Goal: Communication & Community: Answer question/provide support

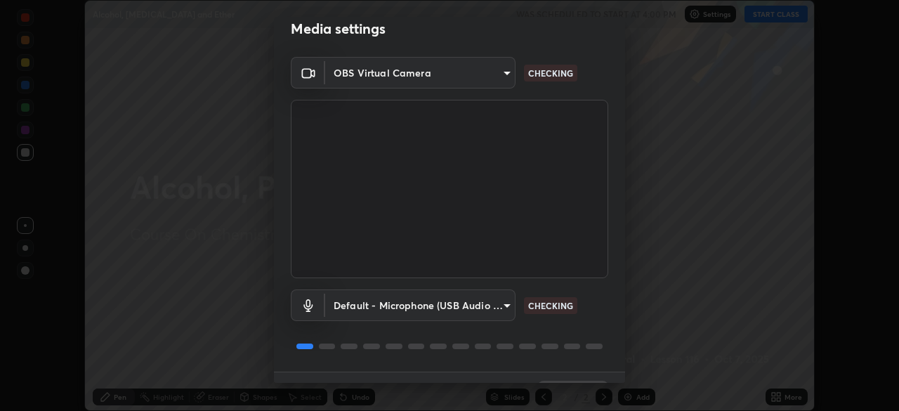
scroll to position [50, 0]
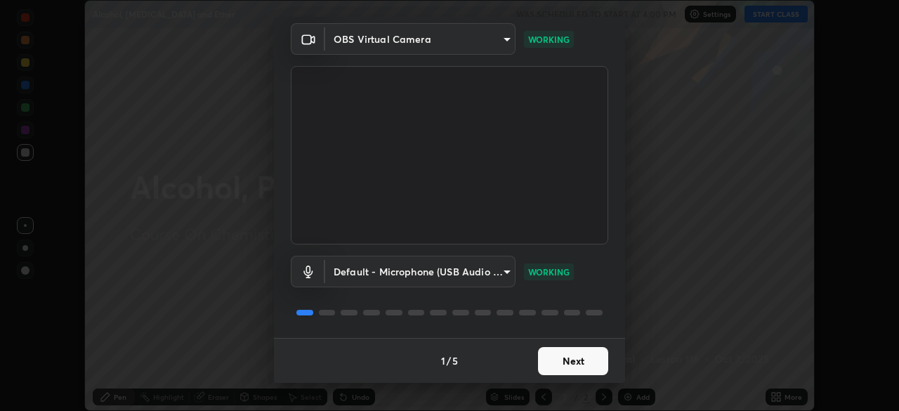
click at [558, 362] on button "Next" at bounding box center [573, 361] width 70 height 28
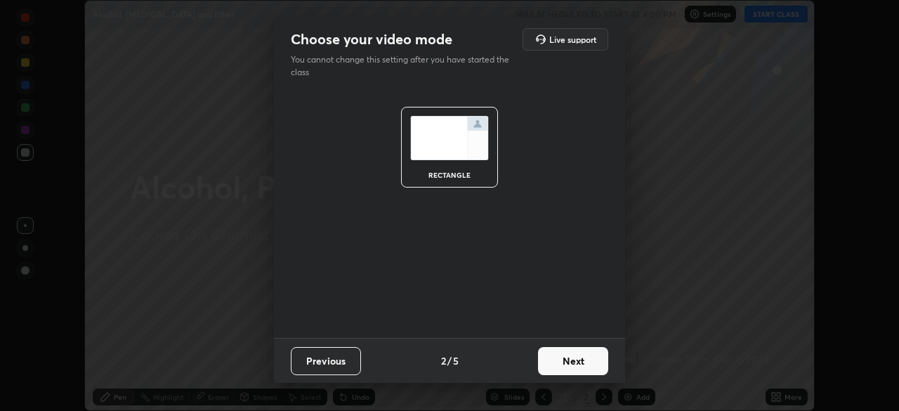
scroll to position [0, 0]
click at [563, 359] on button "Next" at bounding box center [573, 361] width 70 height 28
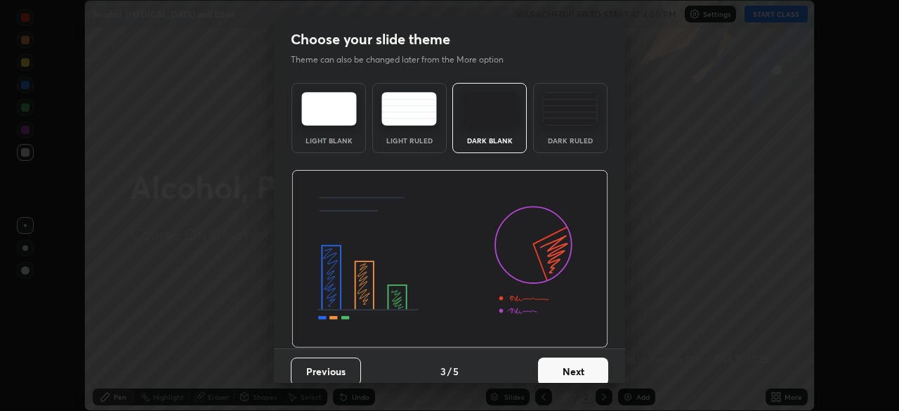
click at [560, 369] on button "Next" at bounding box center [573, 371] width 70 height 28
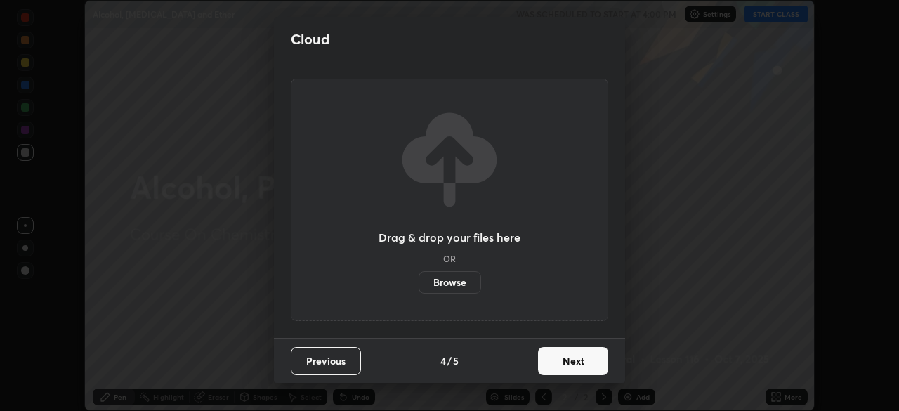
click at [558, 361] on button "Next" at bounding box center [573, 361] width 70 height 28
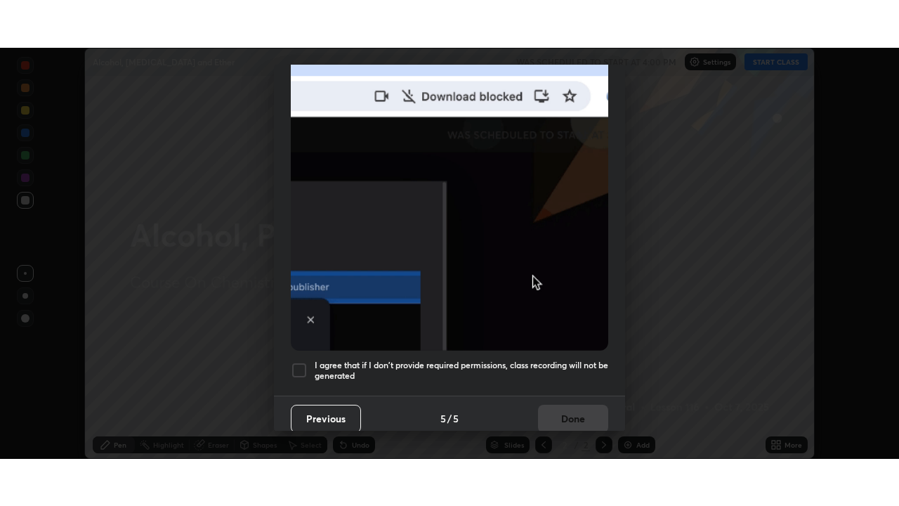
scroll to position [336, 0]
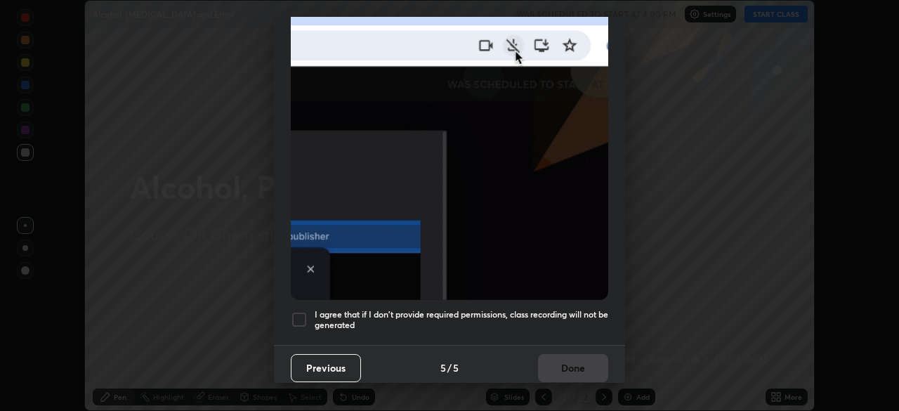
click at [300, 313] on div at bounding box center [299, 319] width 17 height 17
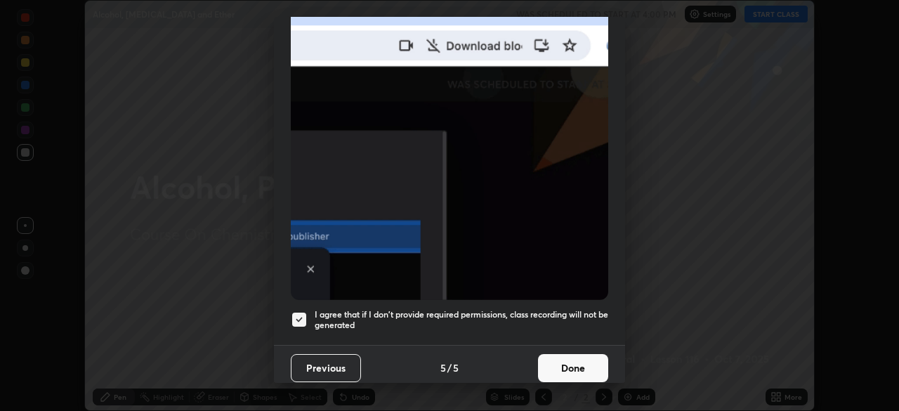
click at [557, 364] on button "Done" at bounding box center [573, 368] width 70 height 28
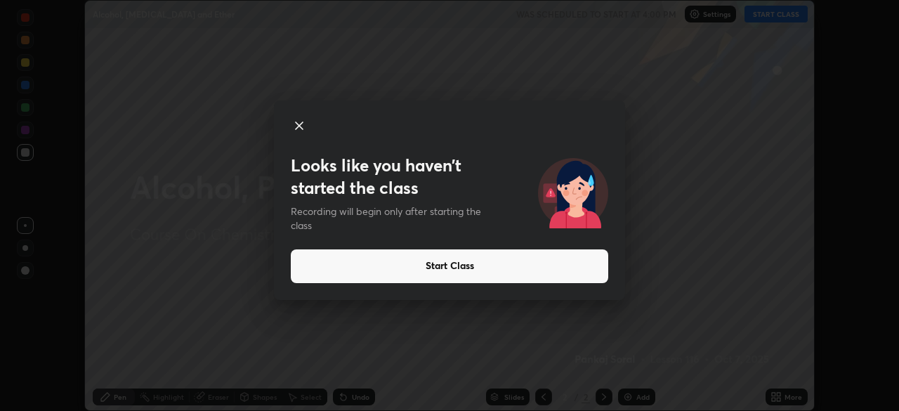
click at [442, 265] on button "Start Class" at bounding box center [449, 266] width 317 height 34
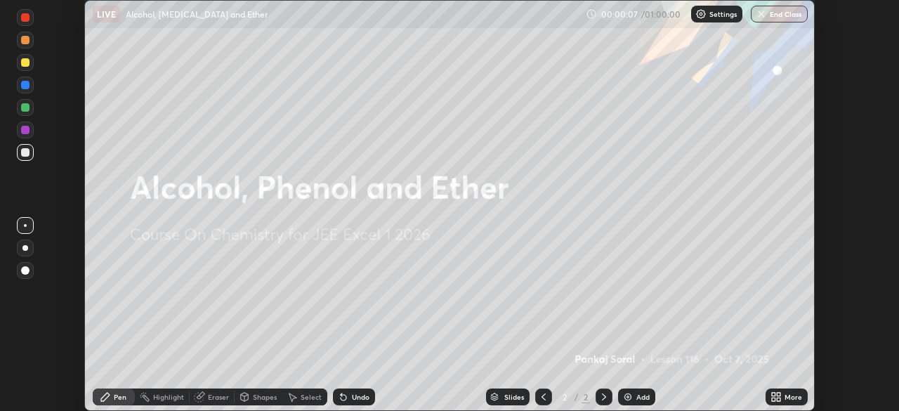
click at [773, 394] on icon at bounding box center [774, 395] width 4 height 4
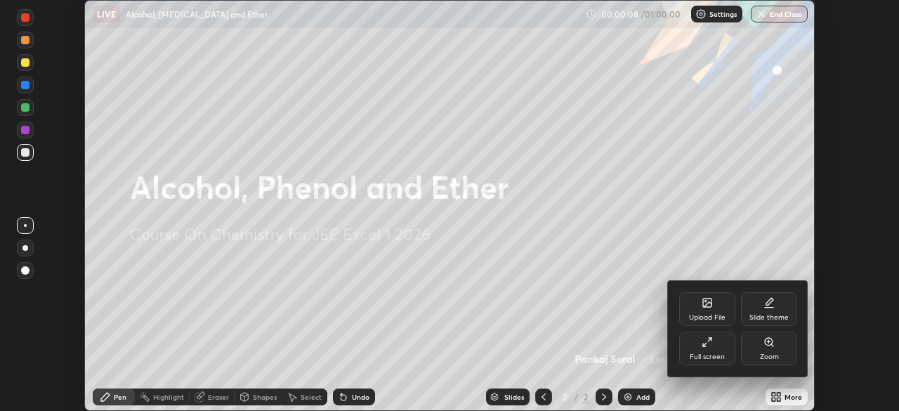
click at [699, 352] on div "Full screen" at bounding box center [707, 348] width 56 height 34
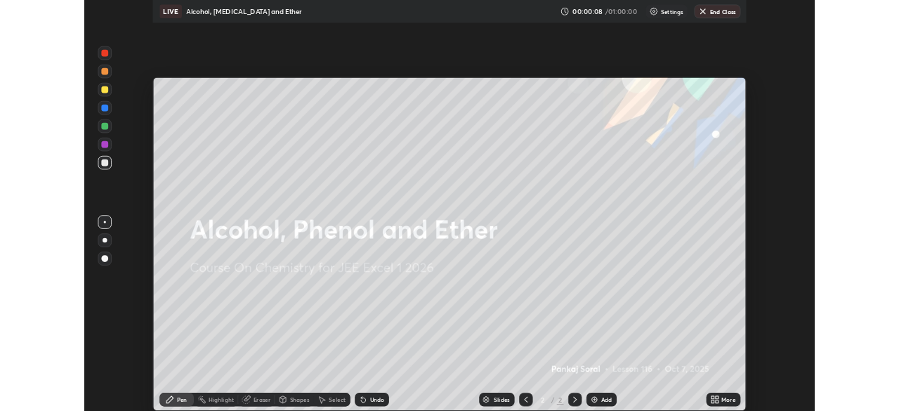
scroll to position [506, 899]
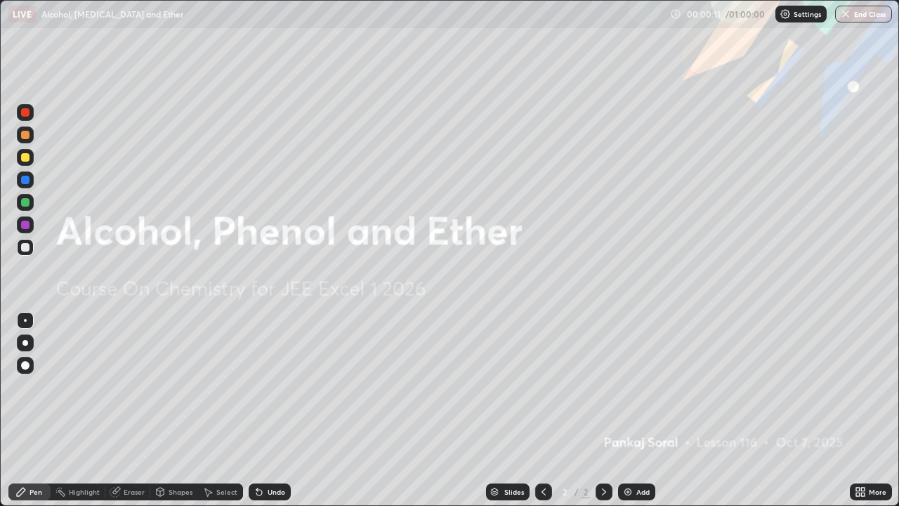
click at [625, 410] on img at bounding box center [627, 491] width 11 height 11
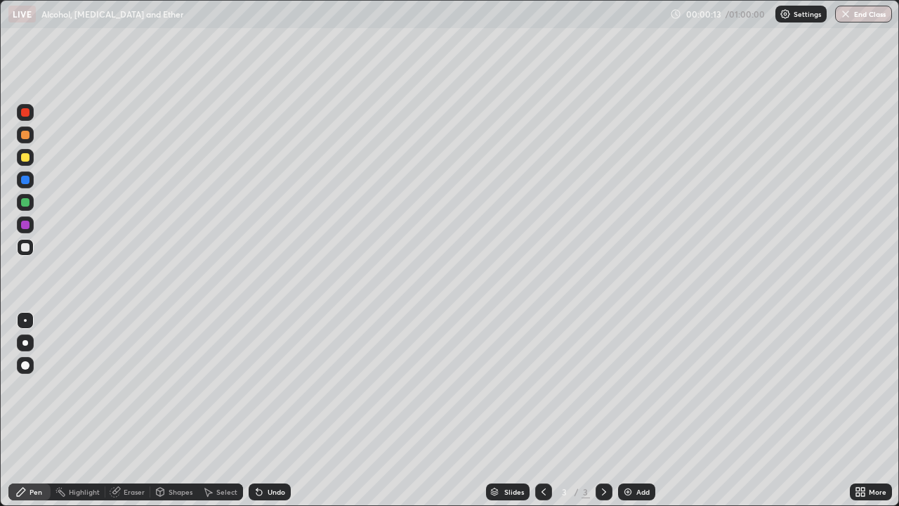
click at [26, 340] on div at bounding box center [25, 343] width 6 height 6
click at [27, 157] on div at bounding box center [25, 157] width 8 height 8
click at [139, 410] on div "Eraser" at bounding box center [134, 491] width 21 height 7
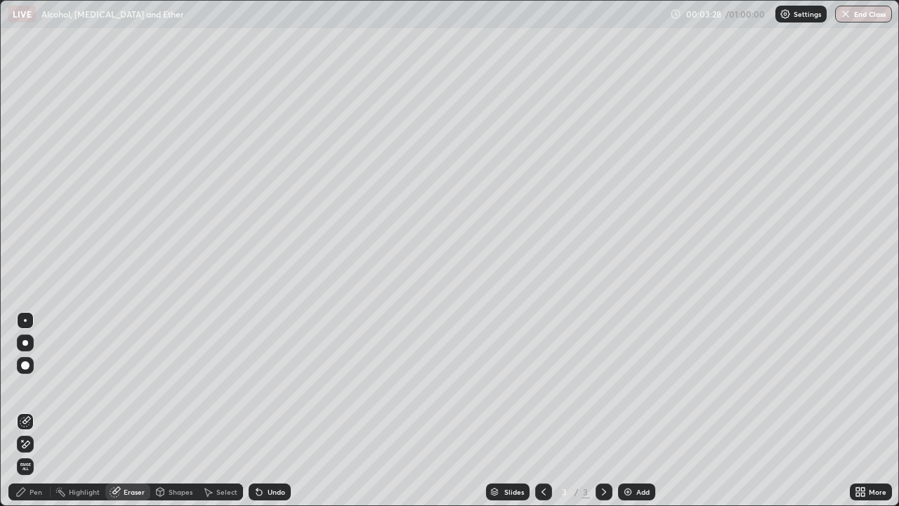
click at [34, 410] on div "Pen" at bounding box center [35, 491] width 13 height 7
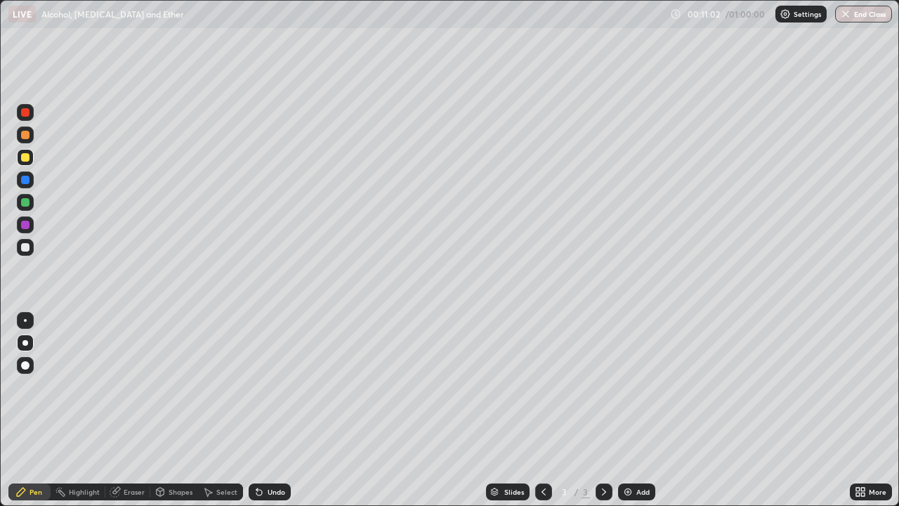
click at [639, 410] on div "Add" at bounding box center [636, 491] width 37 height 17
click at [626, 410] on img at bounding box center [627, 491] width 11 height 11
click at [639, 410] on div "Add" at bounding box center [642, 491] width 13 height 7
click at [128, 410] on div "Eraser" at bounding box center [134, 491] width 21 height 7
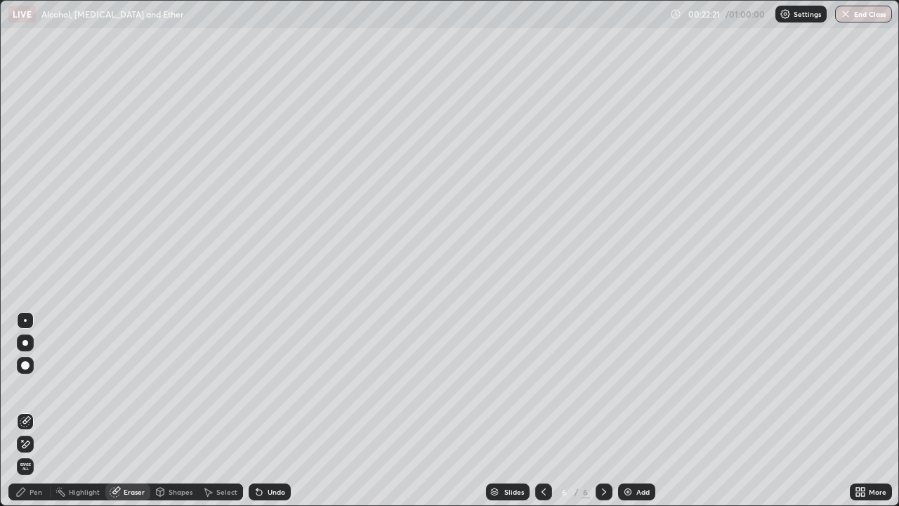
click at [29, 410] on div "Pen" at bounding box center [35, 491] width 13 height 7
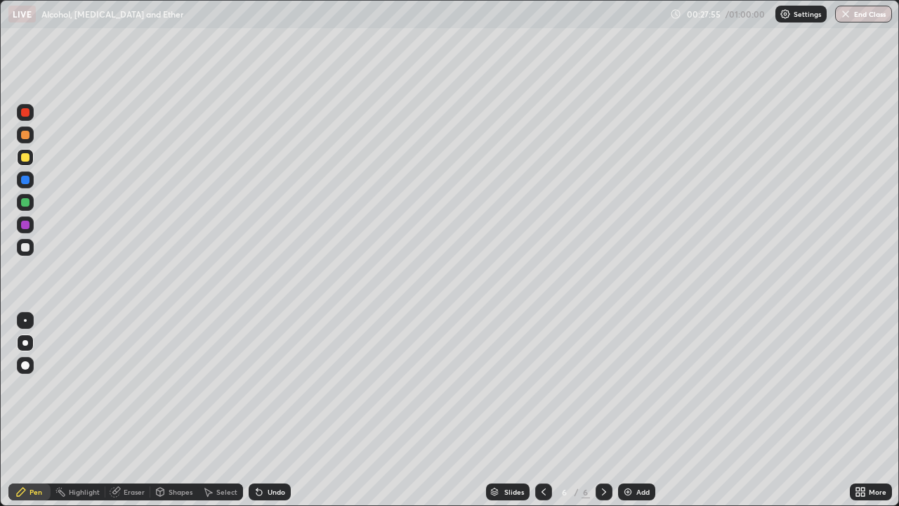
click at [627, 410] on img at bounding box center [627, 491] width 11 height 11
click at [125, 410] on div "Eraser" at bounding box center [127, 491] width 45 height 17
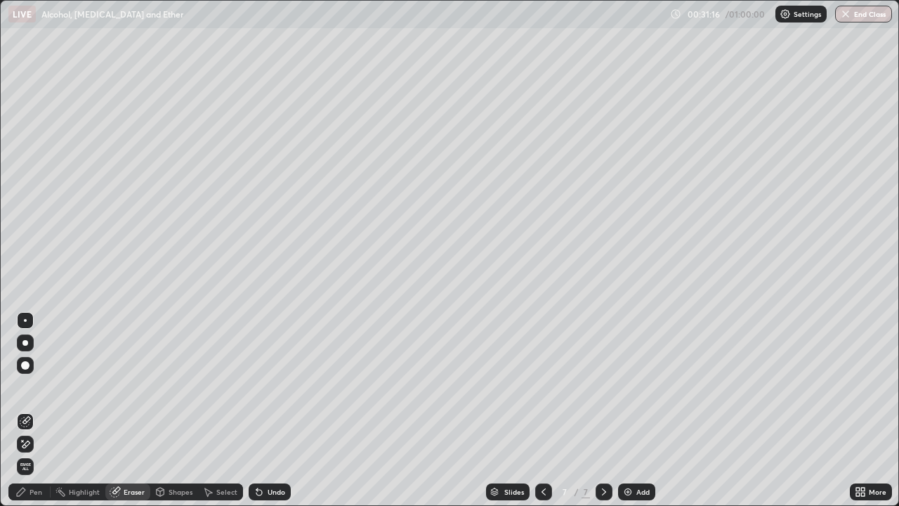
click at [34, 410] on div "Pen" at bounding box center [35, 491] width 13 height 7
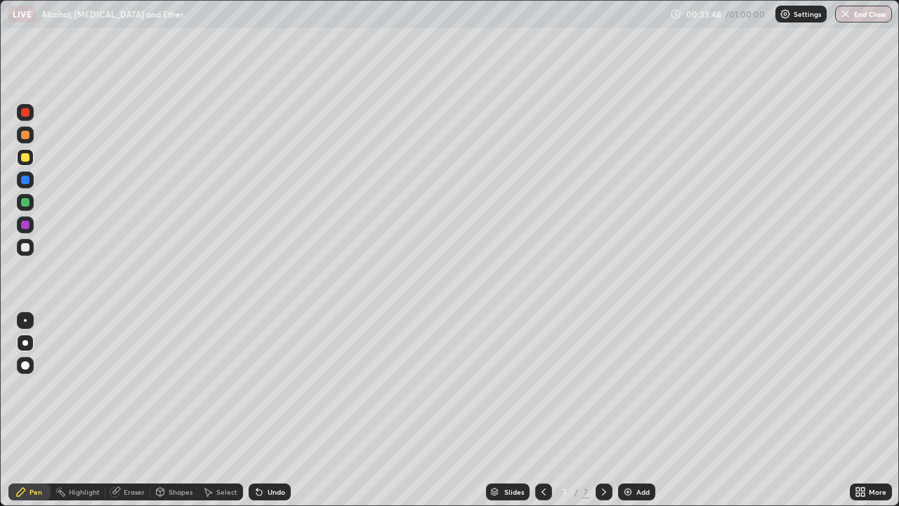
click at [648, 410] on div "Add" at bounding box center [636, 491] width 37 height 17
click at [124, 410] on div "Eraser" at bounding box center [127, 491] width 45 height 17
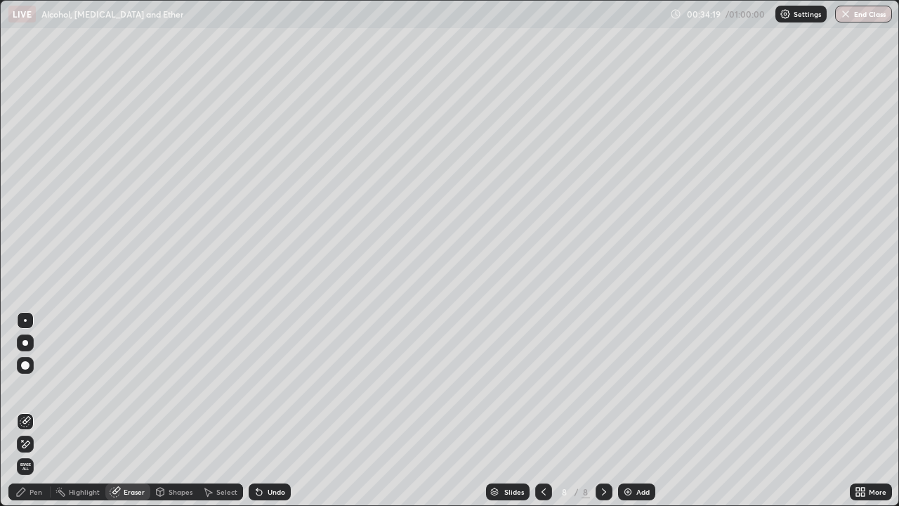
click at [25, 410] on div "Pen" at bounding box center [29, 491] width 42 height 17
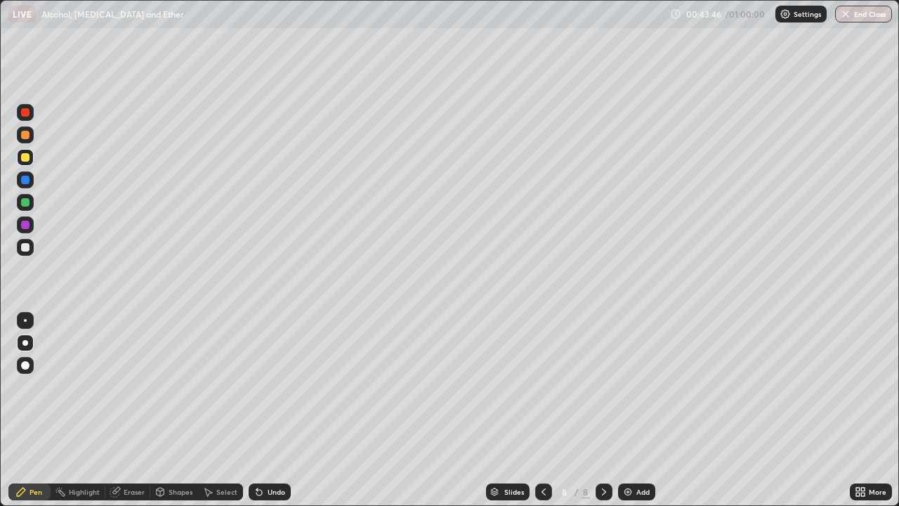
click at [638, 410] on div "Add" at bounding box center [642, 491] width 13 height 7
click at [633, 410] on div "Add" at bounding box center [636, 491] width 37 height 17
click at [125, 410] on div "Eraser" at bounding box center [134, 491] width 21 height 7
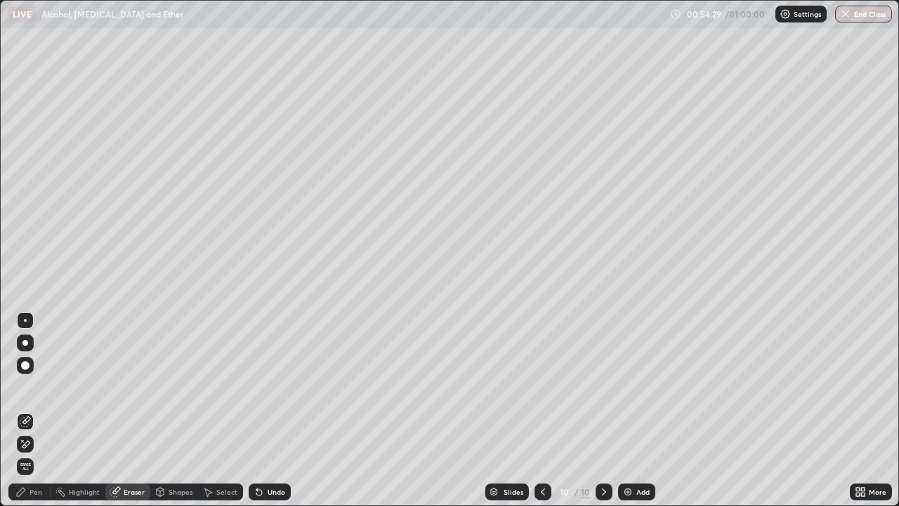
click at [36, 410] on div "Pen" at bounding box center [35, 491] width 13 height 7
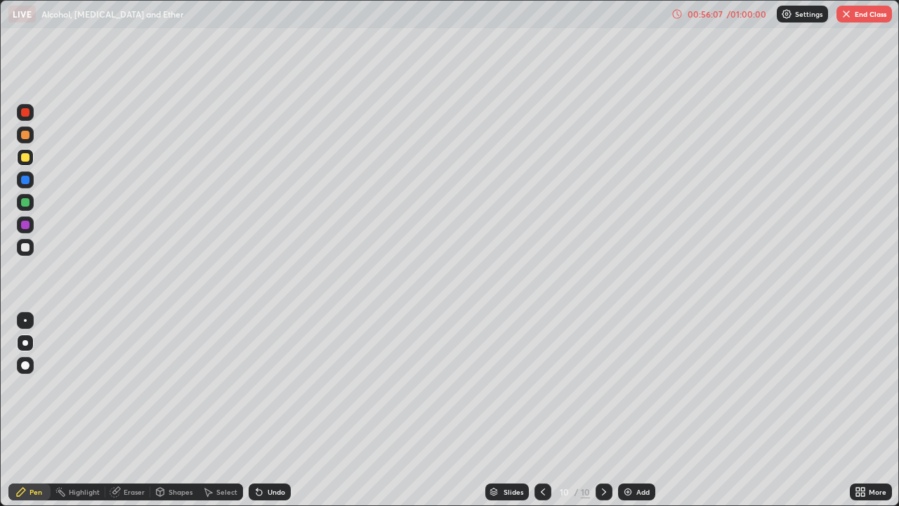
click at [846, 15] on img "button" at bounding box center [846, 13] width 11 height 11
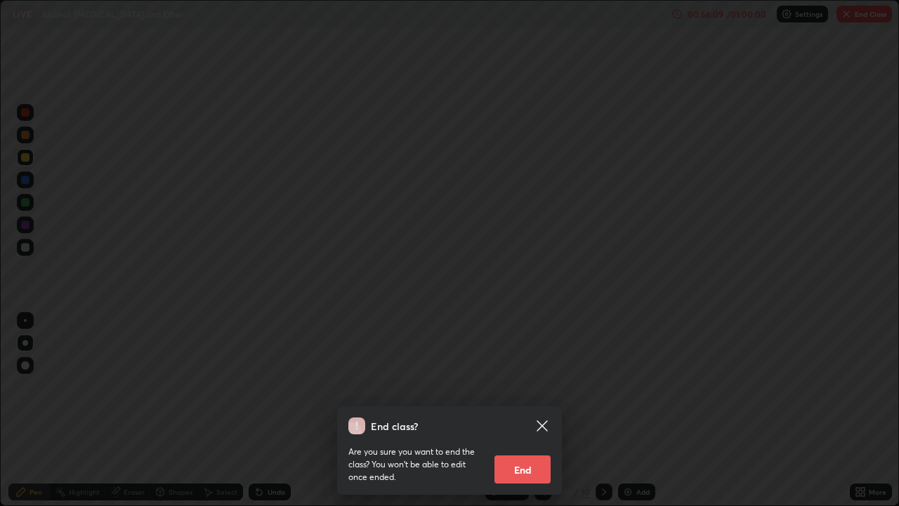
click at [518, 410] on button "End" at bounding box center [522, 469] width 56 height 28
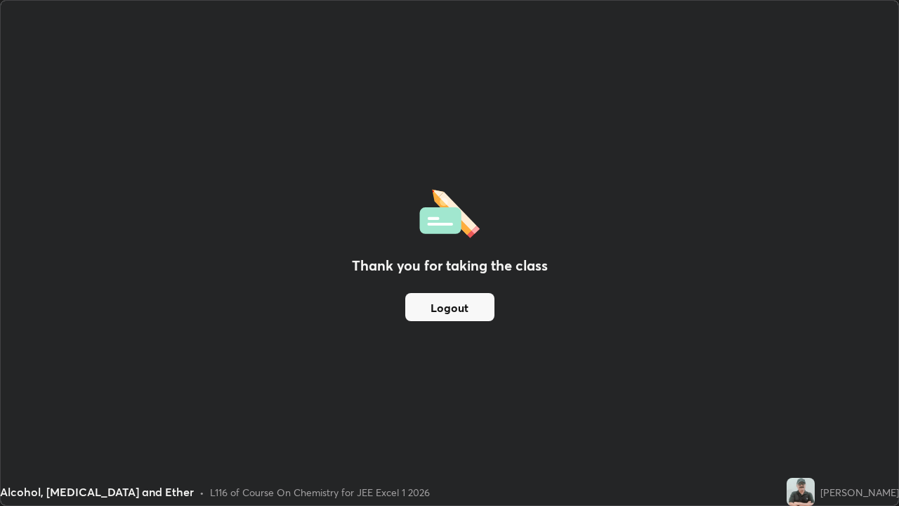
click at [459, 305] on button "Logout" at bounding box center [449, 307] width 89 height 28
click at [119, 397] on div "Thank you for taking the class Logout" at bounding box center [450, 253] width 898 height 504
click at [118, 398] on div "Thank you for taking the class Logout" at bounding box center [450, 253] width 898 height 504
click at [116, 400] on div "Thank you for taking the class Logout" at bounding box center [450, 253] width 898 height 504
click at [121, 400] on div "Thank you for taking the class Logout" at bounding box center [450, 253] width 898 height 504
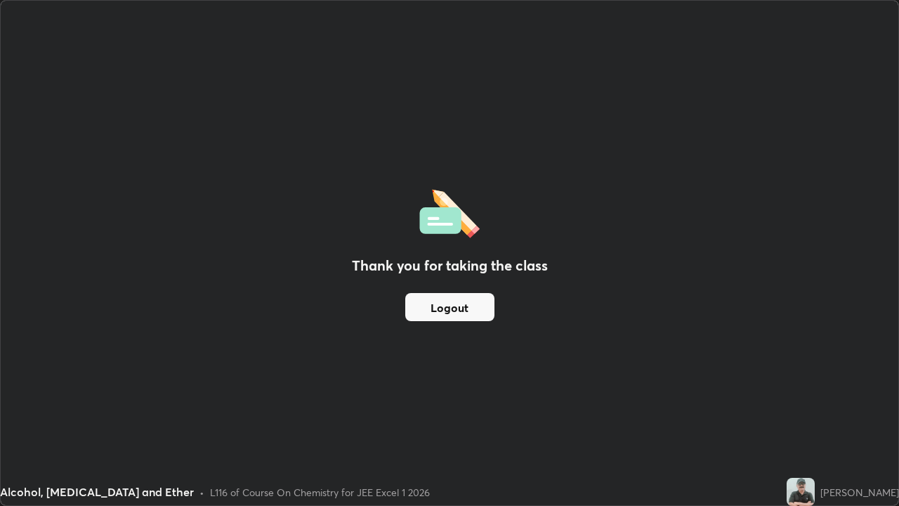
click at [121, 399] on div "Thank you for taking the class Logout" at bounding box center [450, 253] width 898 height 504
click at [123, 395] on div "Thank you for taking the class Logout" at bounding box center [450, 253] width 898 height 504
click at [126, 395] on div "Thank you for taking the class Logout" at bounding box center [450, 253] width 898 height 504
click at [131, 397] on div "Thank you for taking the class Logout" at bounding box center [450, 253] width 898 height 504
click at [156, 410] on div "Thank you for taking the class Logout" at bounding box center [450, 253] width 898 height 504
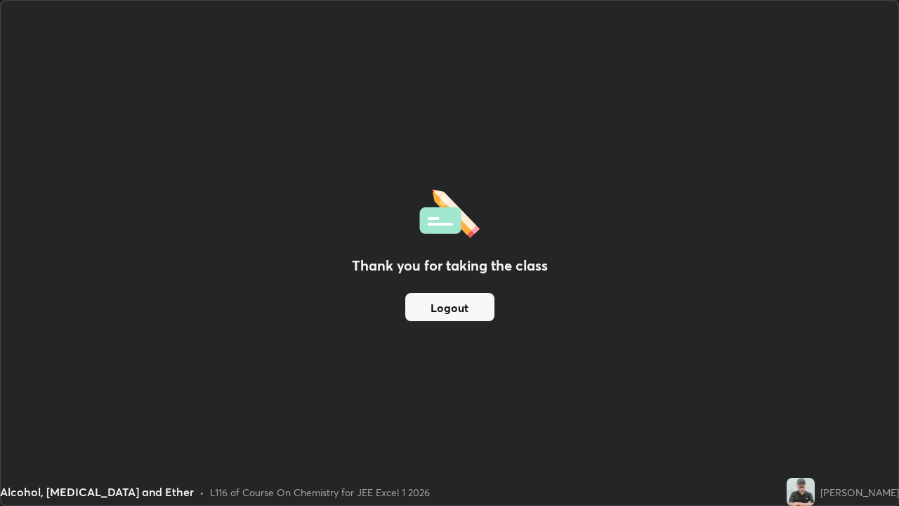
click at [155, 410] on div "Thank you for taking the class Logout" at bounding box center [450, 253] width 898 height 504
click at [151, 410] on div "Thank you for taking the class Logout" at bounding box center [450, 253] width 898 height 504
click at [147, 409] on div "Thank you for taking the class Logout" at bounding box center [450, 253] width 898 height 504
click at [142, 404] on div "Thank you for taking the class Logout" at bounding box center [450, 253] width 898 height 504
click at [130, 402] on div "Thank you for taking the class Logout" at bounding box center [450, 253] width 898 height 504
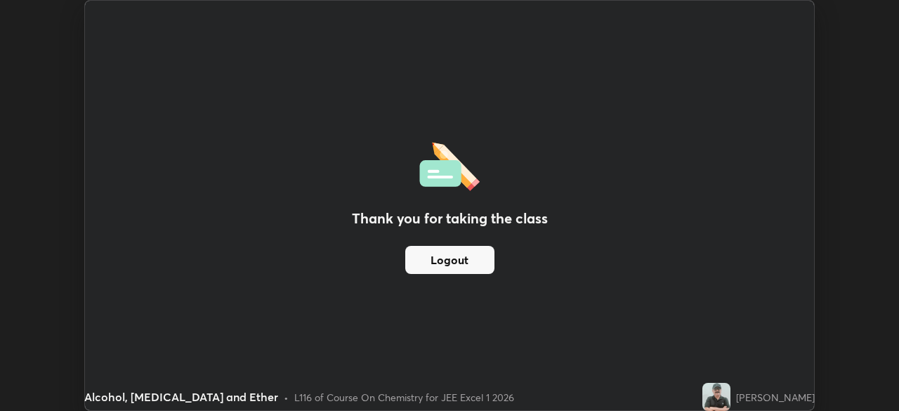
scroll to position [69819, 69330]
